Goal: Task Accomplishment & Management: Complete application form

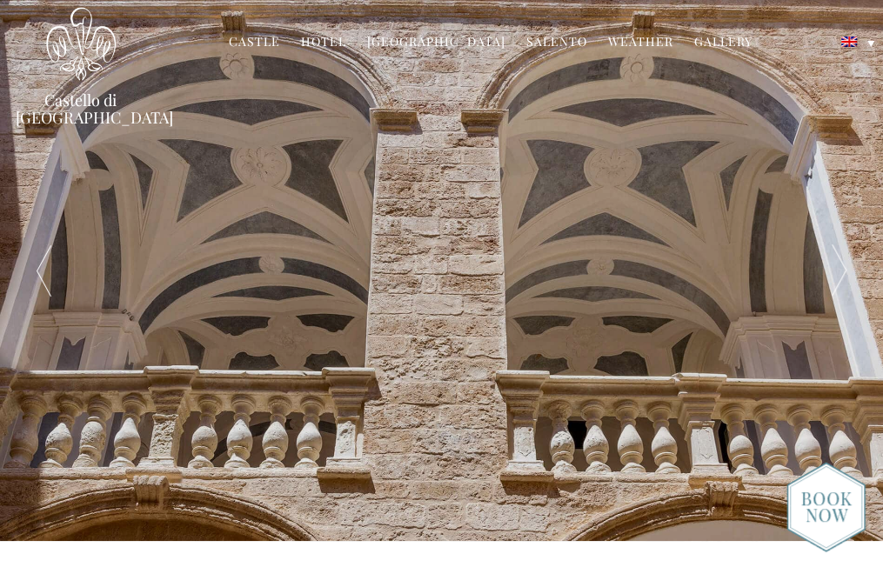
click at [344, 43] on link "Hotel" at bounding box center [323, 43] width 45 height 20
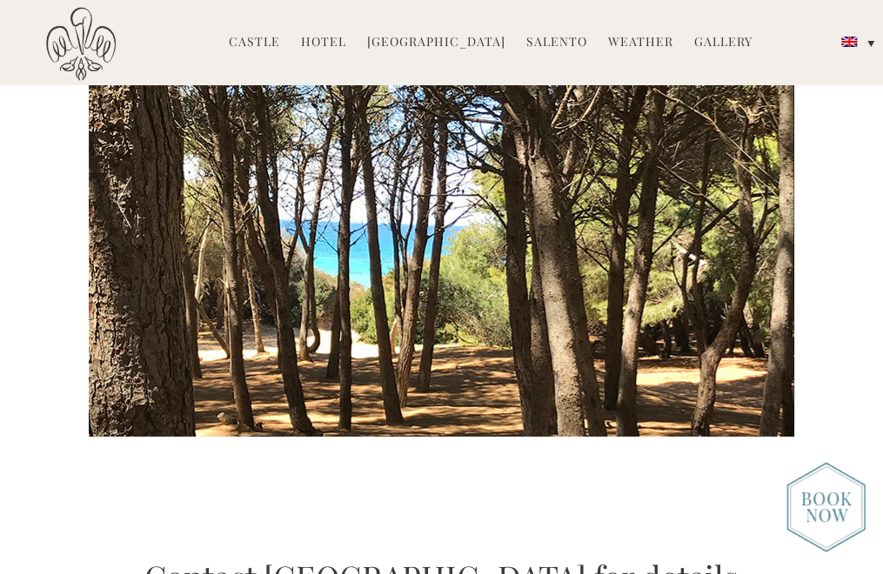
scroll to position [3045, 0]
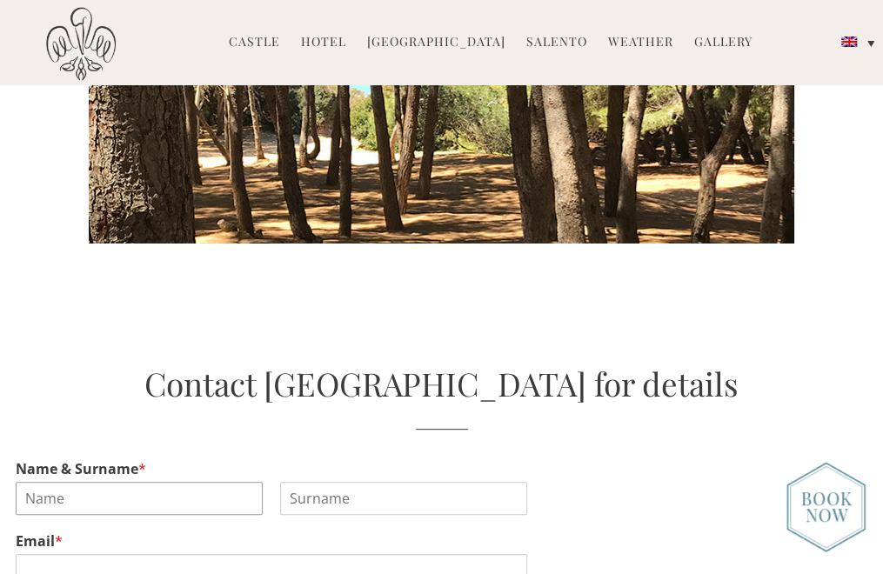
click at [148, 482] on input "Name & Surname *" at bounding box center [139, 498] width 247 height 33
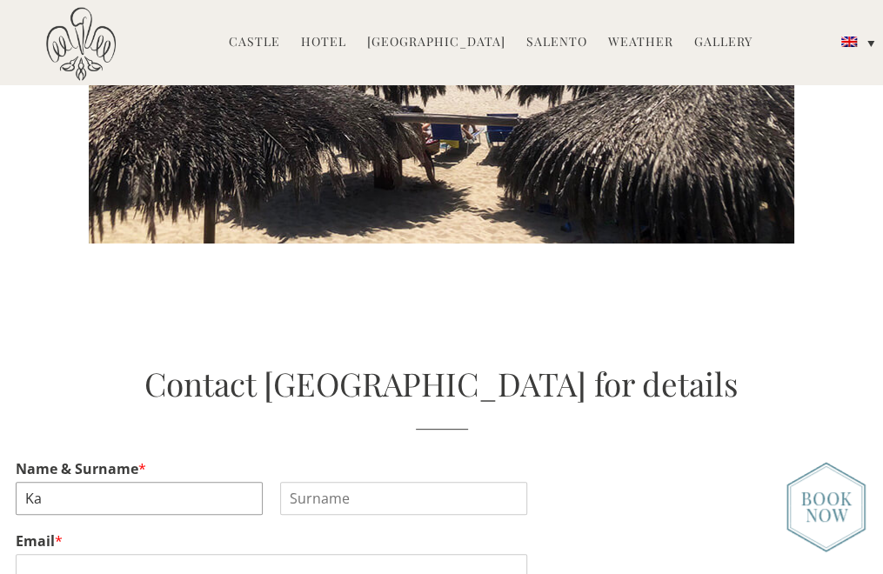
type input "K"
type input "Remy"
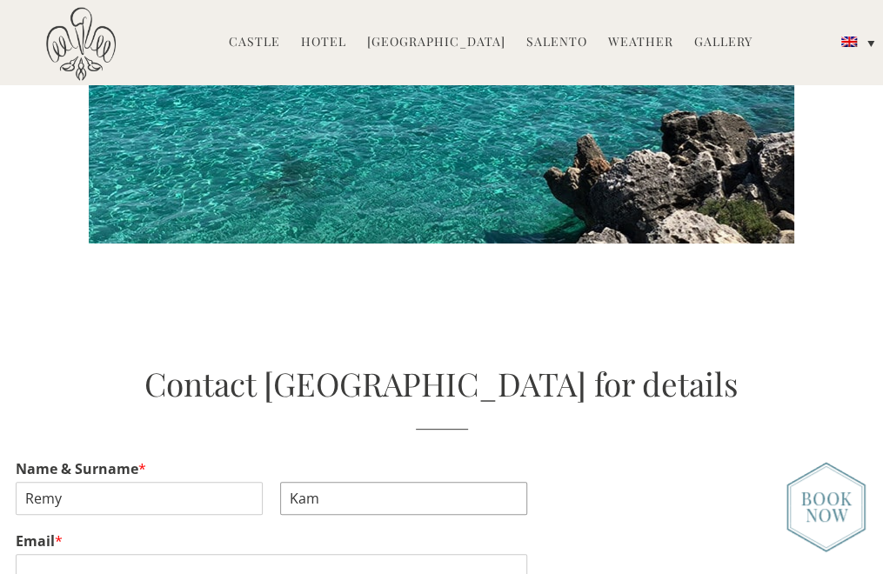
type input "Kam"
click at [49, 554] on input "Email *" at bounding box center [271, 570] width 511 height 33
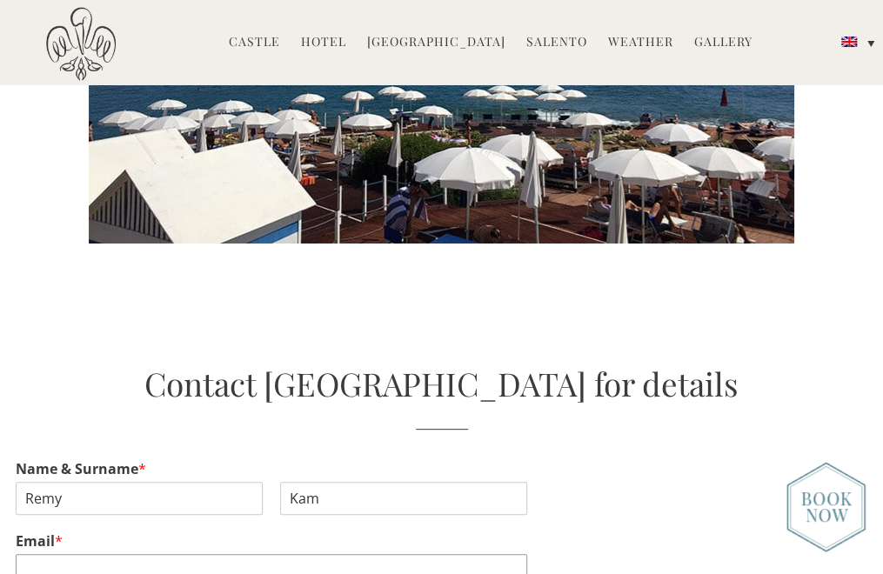
type input "Pk@inititiativepr.com"
type input "3105009738"
type input "[EMAIL_ADDRESS][PERSON_NAME][DOMAIN_NAME]"
drag, startPoint x: 172, startPoint y: 448, endPoint x: 19, endPoint y: 439, distance: 153.3
click at [19, 554] on input "[EMAIL_ADDRESS][PERSON_NAME][DOMAIN_NAME]" at bounding box center [271, 570] width 511 height 33
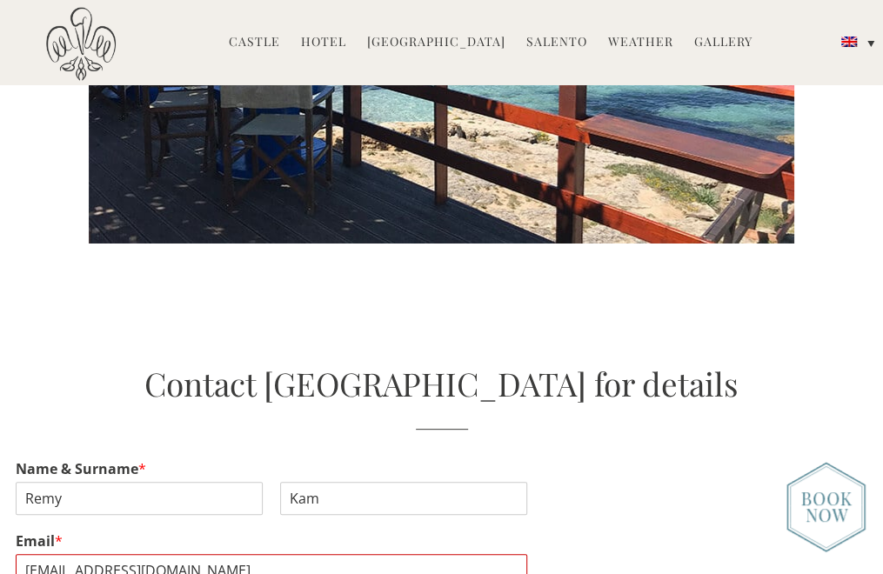
type input "[EMAIL_ADDRESS][PERSON_NAME][DOMAIN_NAME]"
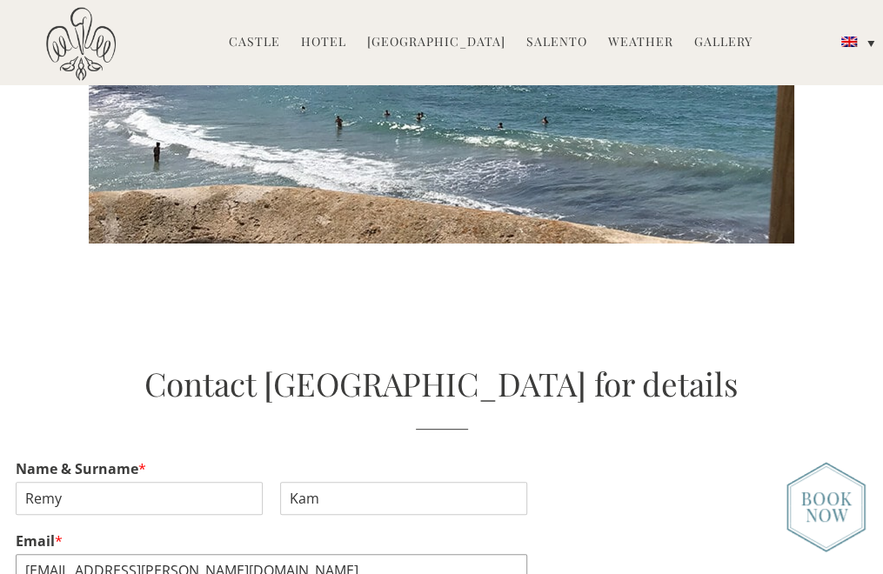
drag, startPoint x: 179, startPoint y: 451, endPoint x: 2, endPoint y: 444, distance: 177.6
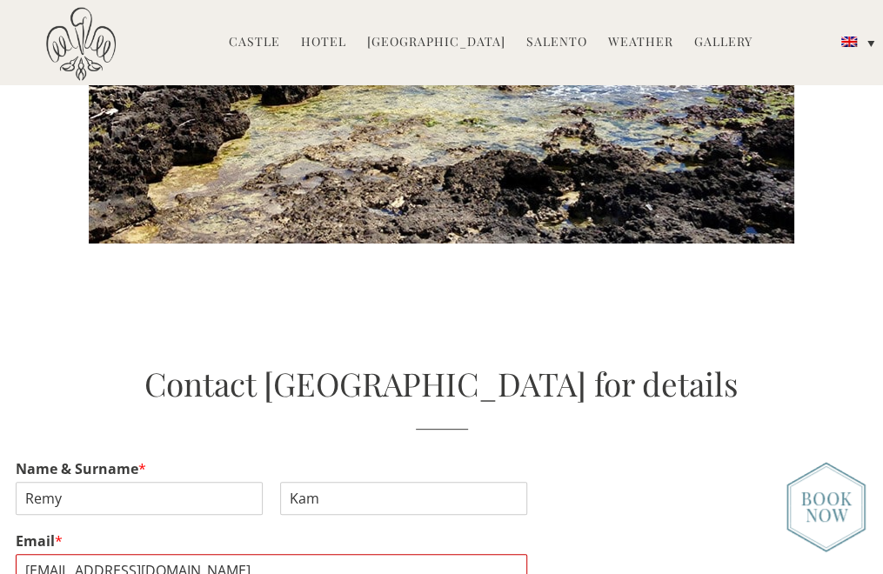
type input "[EMAIL_ADDRESS][PERSON_NAME][DOMAIN_NAME]"
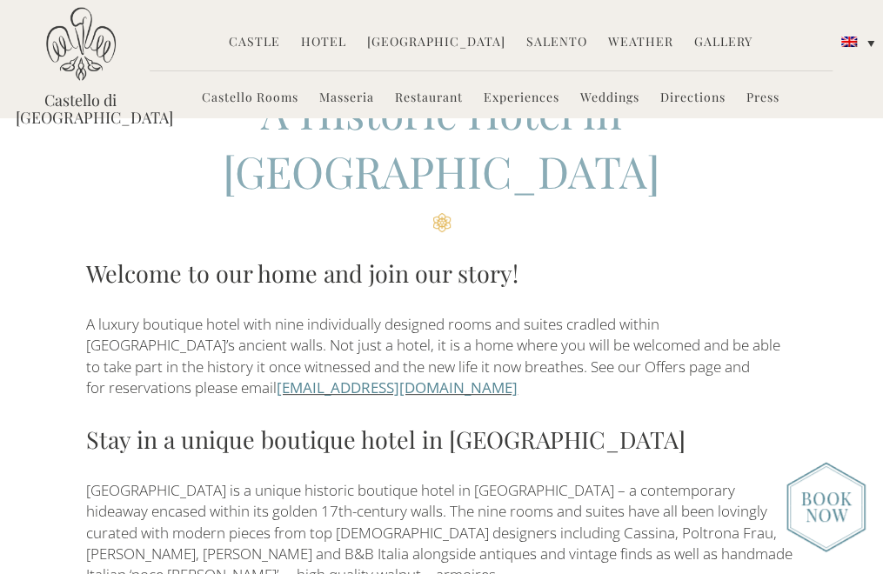
scroll to position [414, 0]
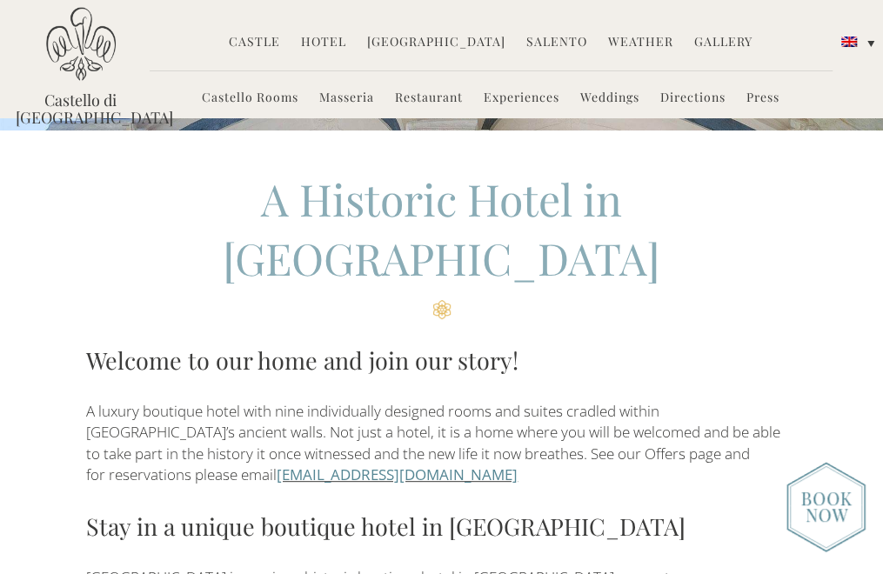
click at [355, 465] on link "[EMAIL_ADDRESS][DOMAIN_NAME]" at bounding box center [397, 475] width 241 height 20
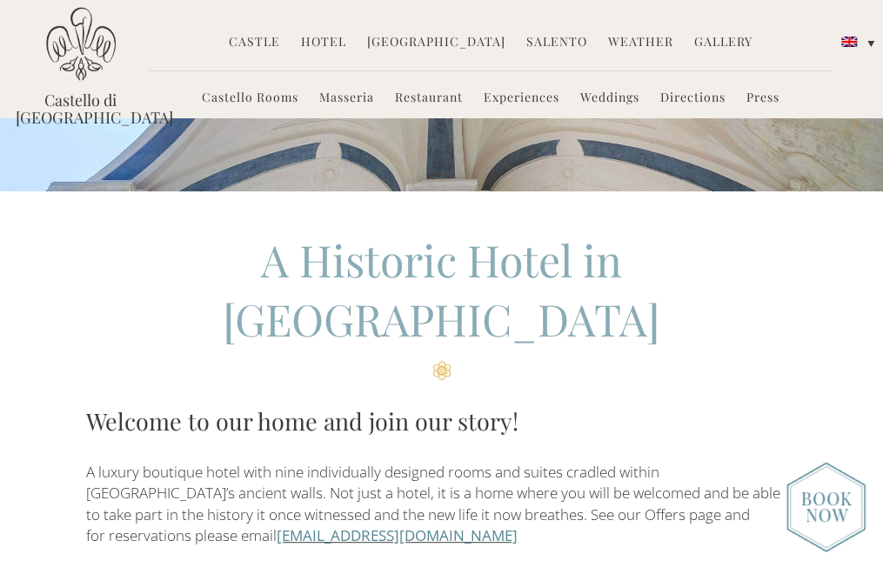
scroll to position [327, 0]
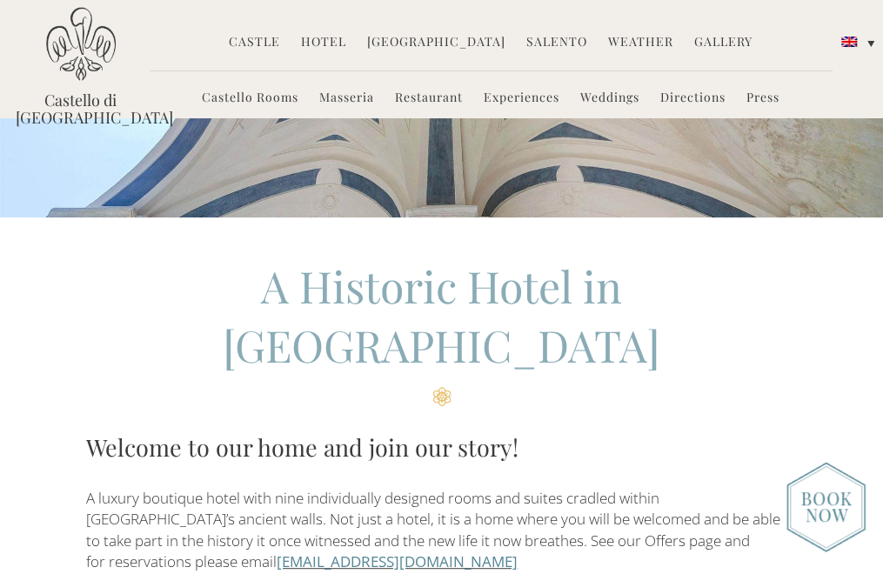
click at [618, 93] on link "Weddings" at bounding box center [609, 99] width 59 height 20
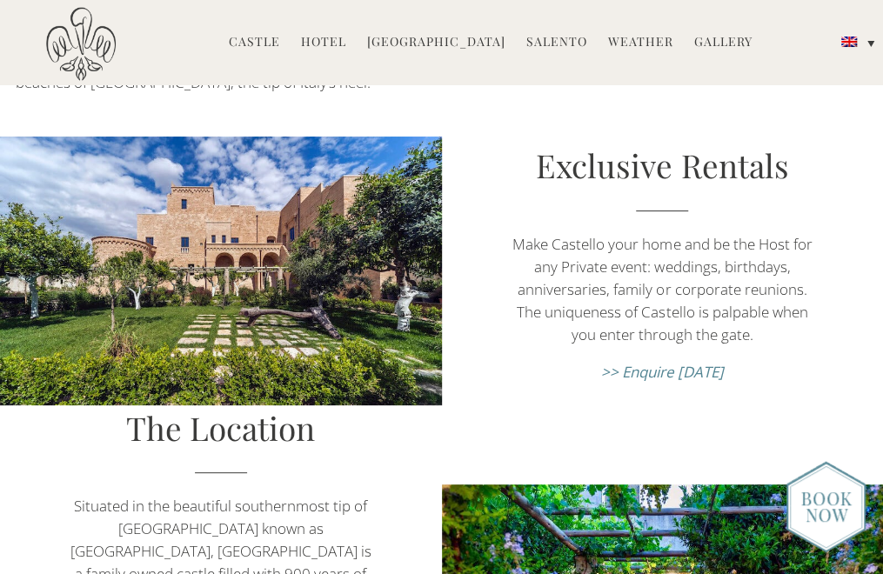
scroll to position [261, 0]
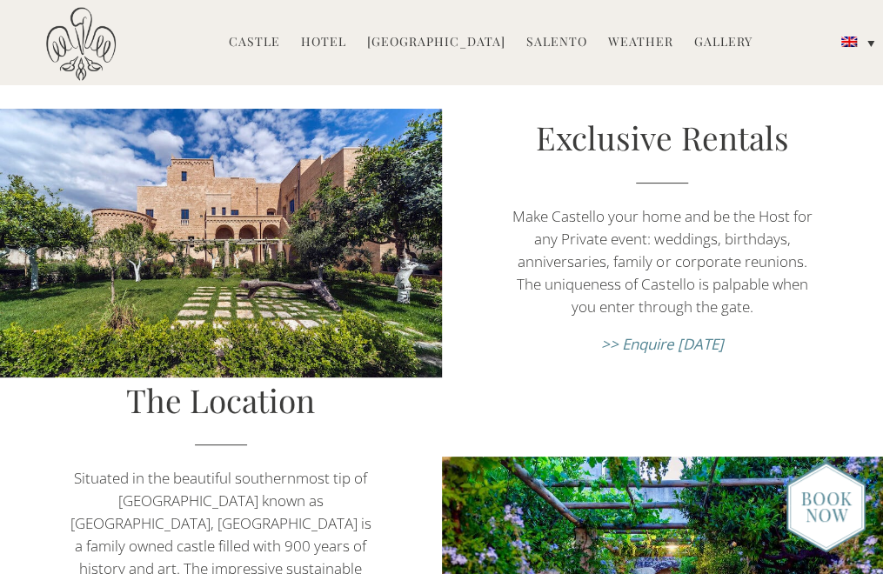
click at [692, 334] on em ">> Enquire today" at bounding box center [662, 344] width 123 height 20
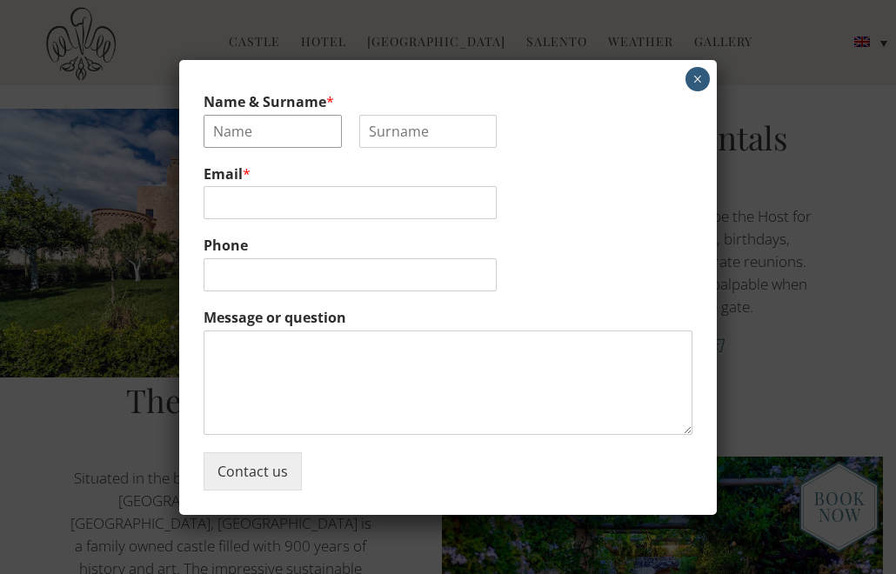
click at [315, 121] on input "Name & Surname *" at bounding box center [273, 131] width 138 height 33
type input "Remy"
type input "Kam"
click at [275, 204] on input "Email *" at bounding box center [350, 202] width 293 height 33
type input "Remykam22@gmail.com"
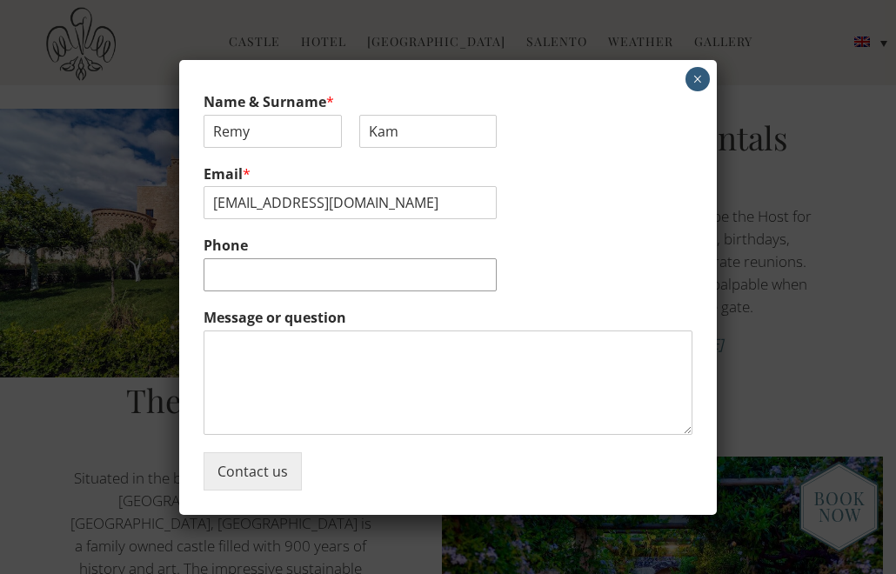
click at [238, 277] on input "Phone" at bounding box center [350, 274] width 293 height 33
type input "3105009738"
click at [224, 342] on textarea "Message or question" at bounding box center [448, 383] width 489 height 104
type textarea "H"
type textarea "Ciao - W"
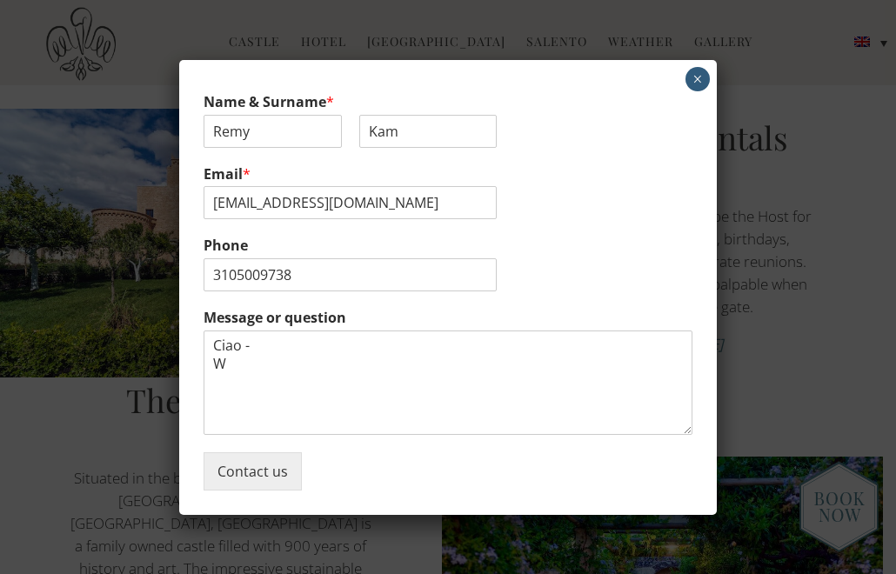
click at [695, 73] on button "×" at bounding box center [697, 79] width 24 height 24
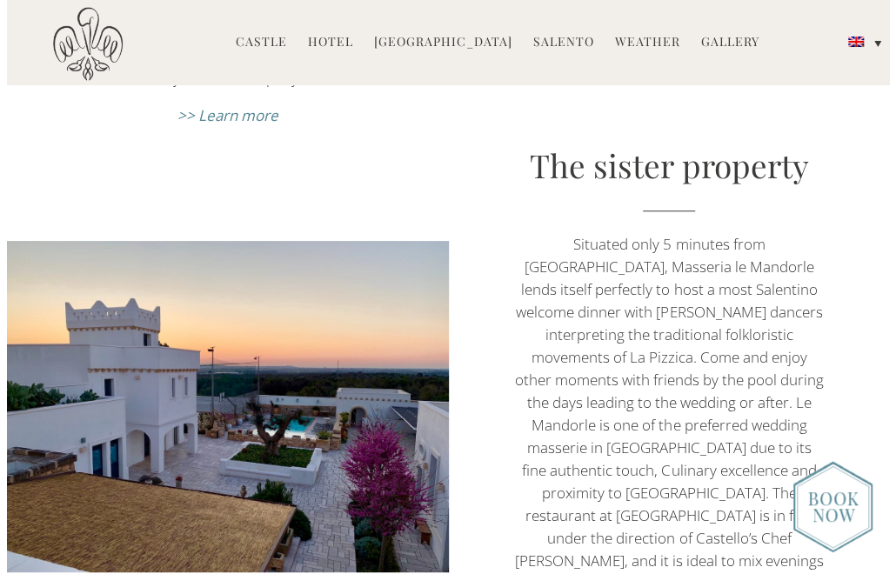
scroll to position [5838, 0]
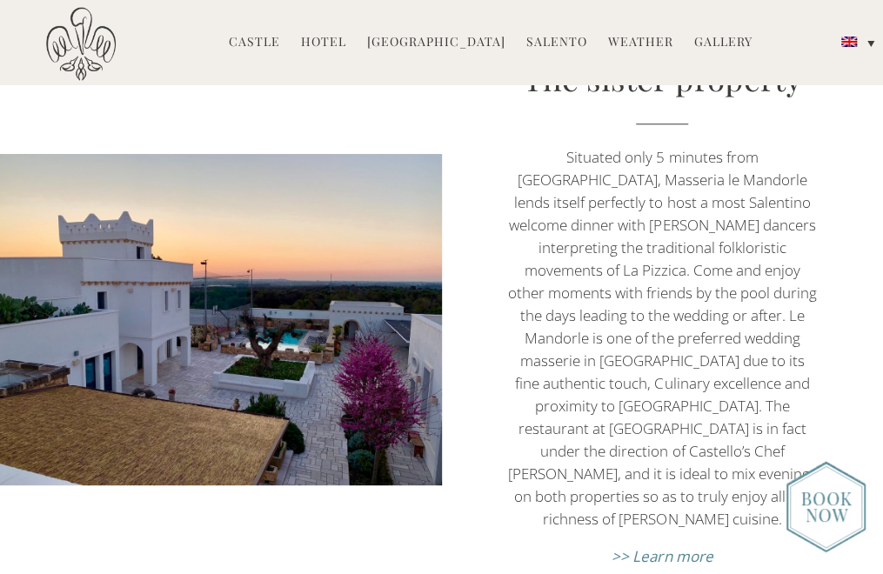
click at [672, 546] on em ">> Learn more" at bounding box center [662, 556] width 101 height 20
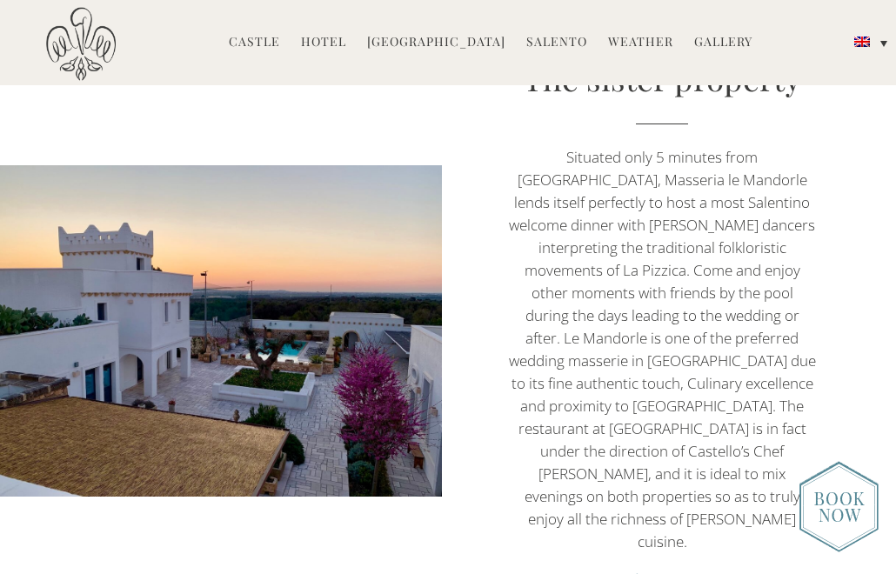
click at [672, 569] on em ">> Learn more" at bounding box center [662, 579] width 101 height 20
click at [626, 569] on em ">> Learn more" at bounding box center [662, 579] width 101 height 20
click at [647, 569] on em ">> Learn more" at bounding box center [662, 579] width 101 height 20
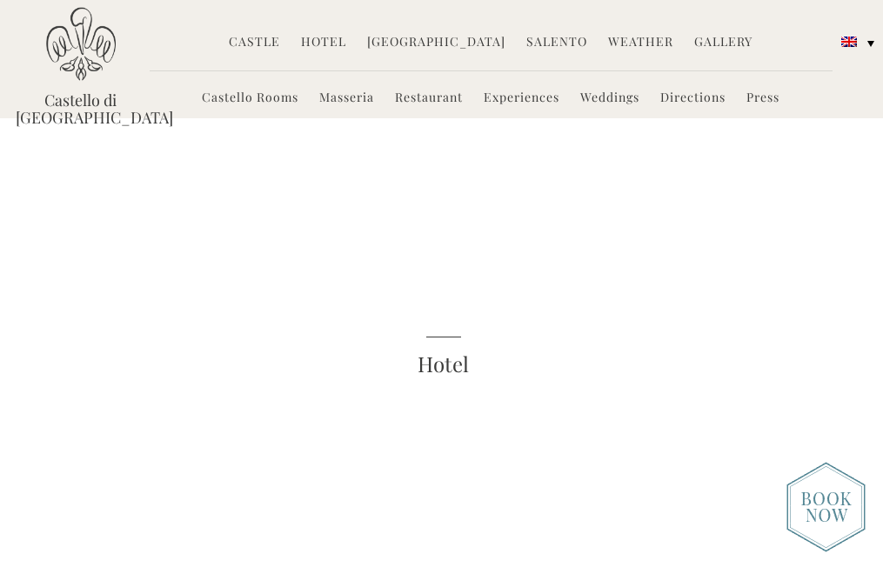
scroll to position [3045, 0]
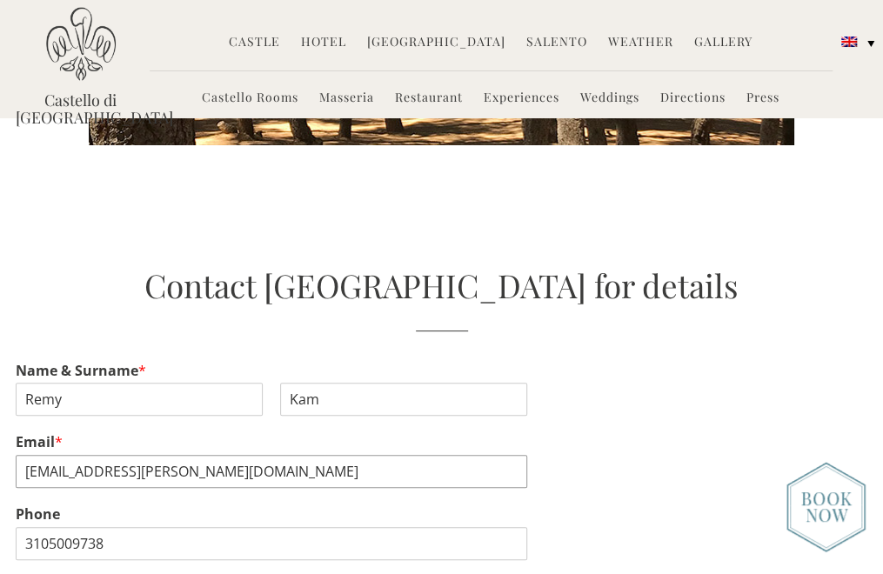
drag, startPoint x: 157, startPoint y: 351, endPoint x: 18, endPoint y: 352, distance: 138.3
click at [18, 455] on input "[EMAIL_ADDRESS][PERSON_NAME][DOMAIN_NAME]" at bounding box center [271, 471] width 511 height 33
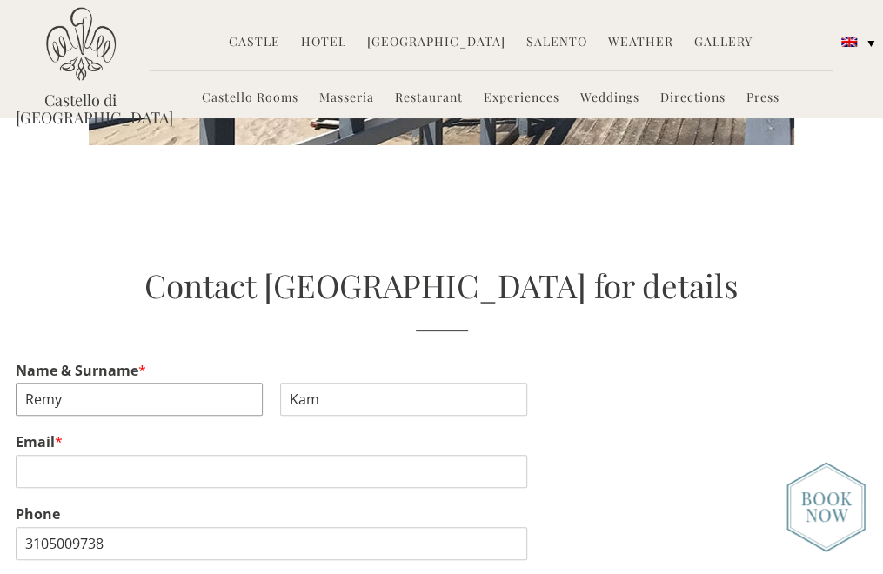
drag, startPoint x: 89, startPoint y: 274, endPoint x: 7, endPoint y: 275, distance: 81.8
click at [7, 275] on div "Contact Castello di Ugento for details Name & Surname * Remy First [PERSON_NAME…" at bounding box center [442, 510] width 879 height 494
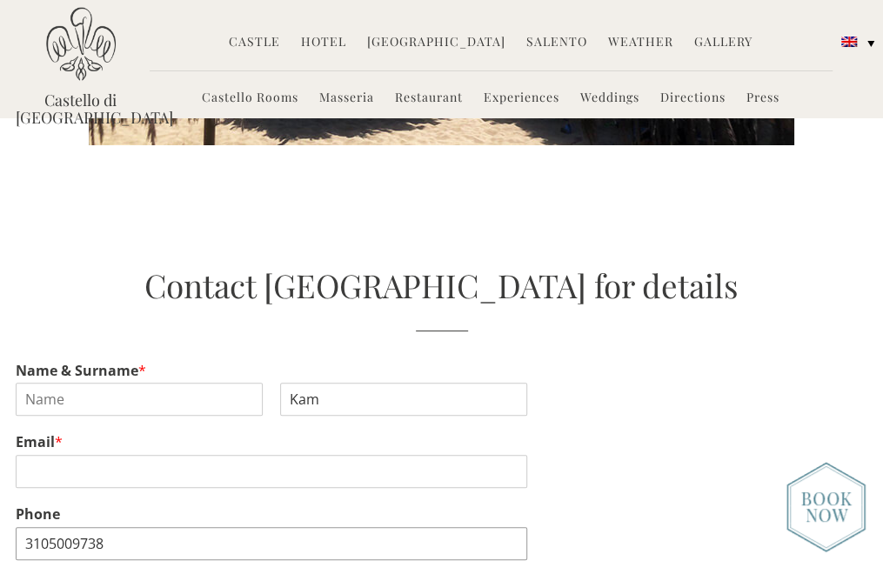
drag, startPoint x: 129, startPoint y: 417, endPoint x: 24, endPoint y: 411, distance: 104.5
click at [24, 527] on input "3105009738" at bounding box center [271, 543] width 511 height 33
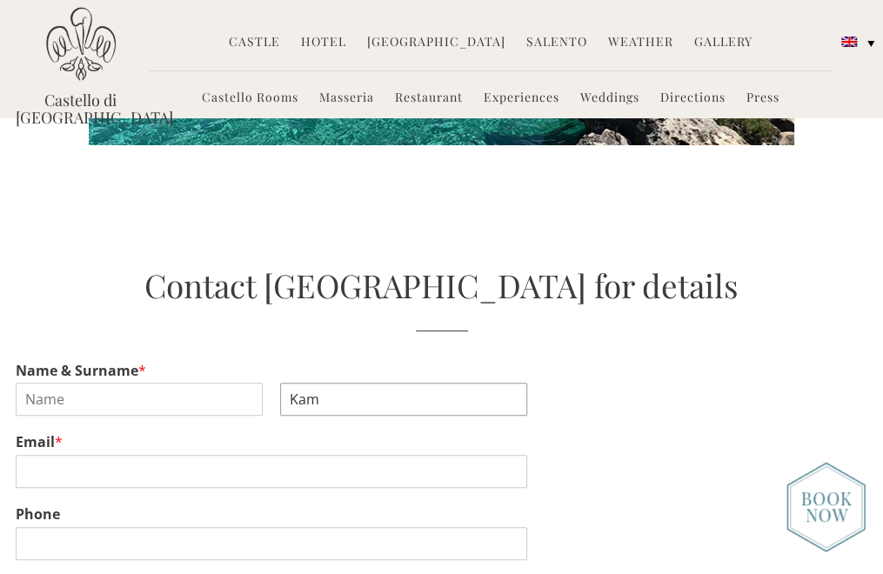
drag, startPoint x: 331, startPoint y: 277, endPoint x: 277, endPoint y: 276, distance: 53.1
click at [277, 383] on div "First Kam Last" at bounding box center [271, 399] width 511 height 33
